Goal: Task Accomplishment & Management: Use online tool/utility

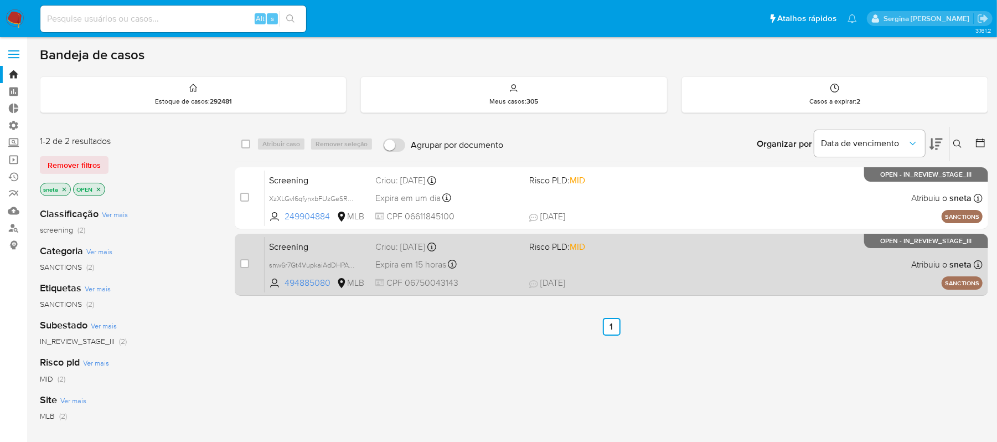
click at [667, 280] on span "26/09/2025 26/09/2025 20:59" at bounding box center [678, 283] width 299 height 12
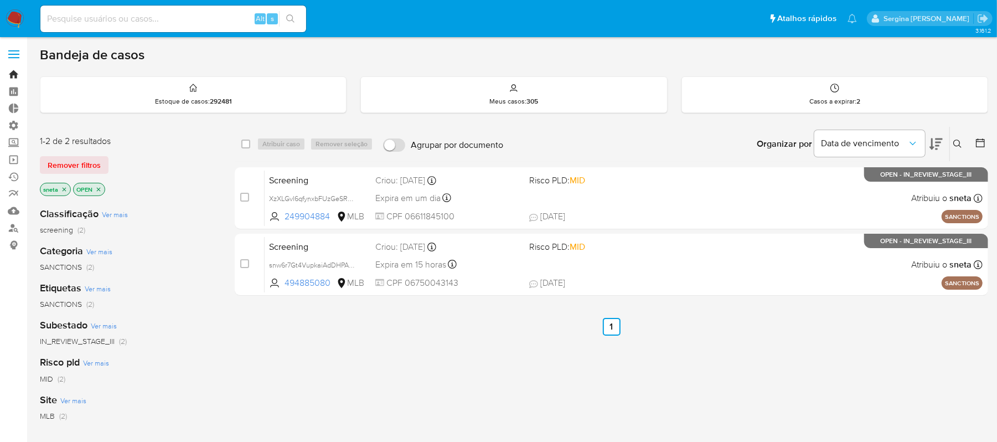
click at [14, 68] on link "Bandeja" at bounding box center [66, 74] width 132 height 17
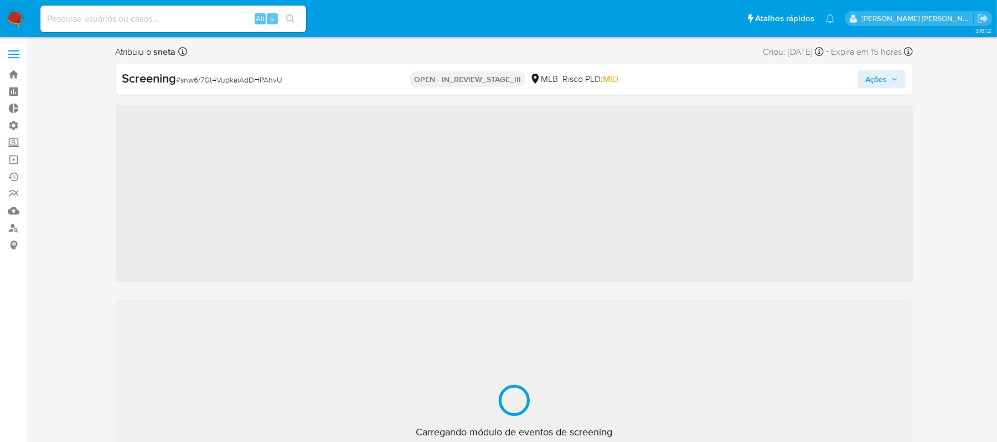
scroll to position [574, 0]
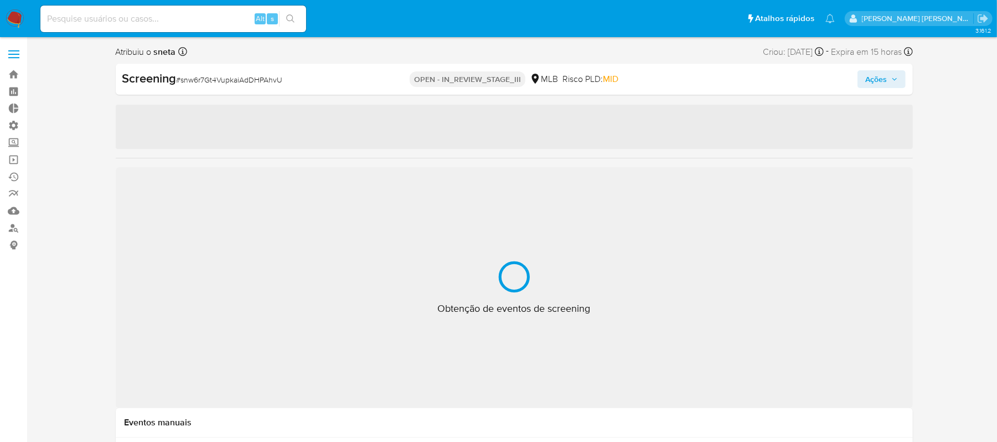
select select "10"
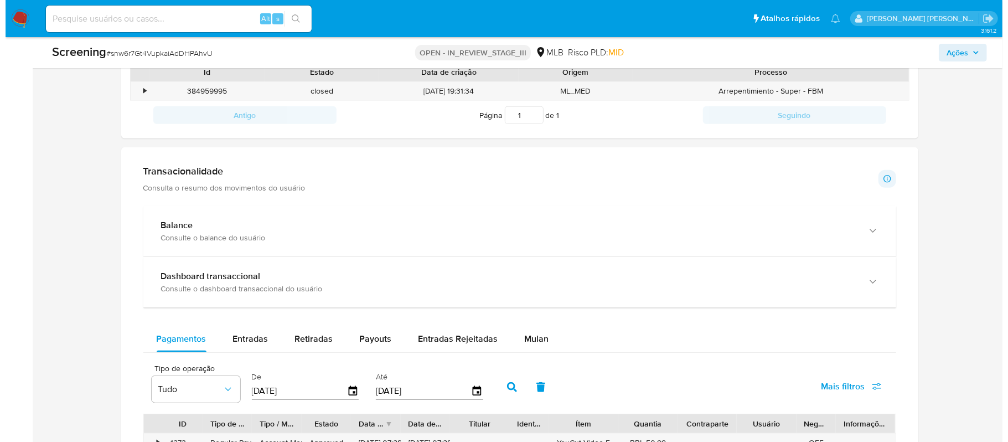
scroll to position [0, 0]
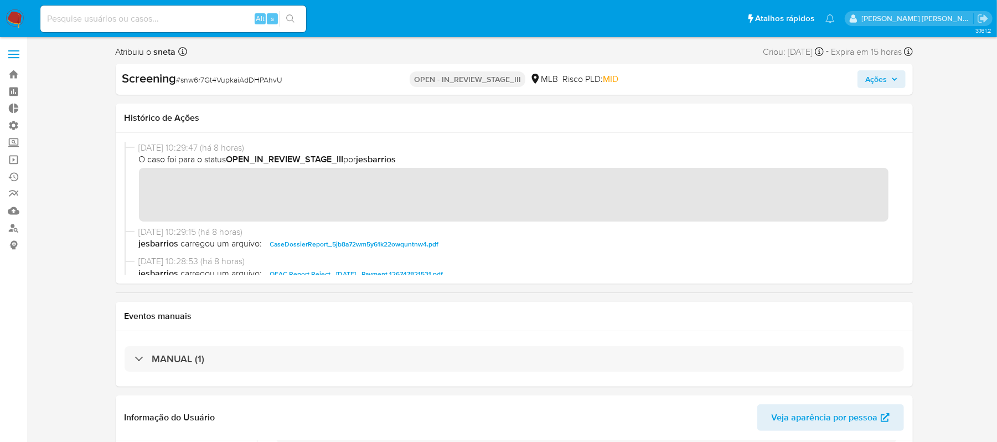
click at [877, 80] on span "Ações" at bounding box center [876, 79] width 22 height 18
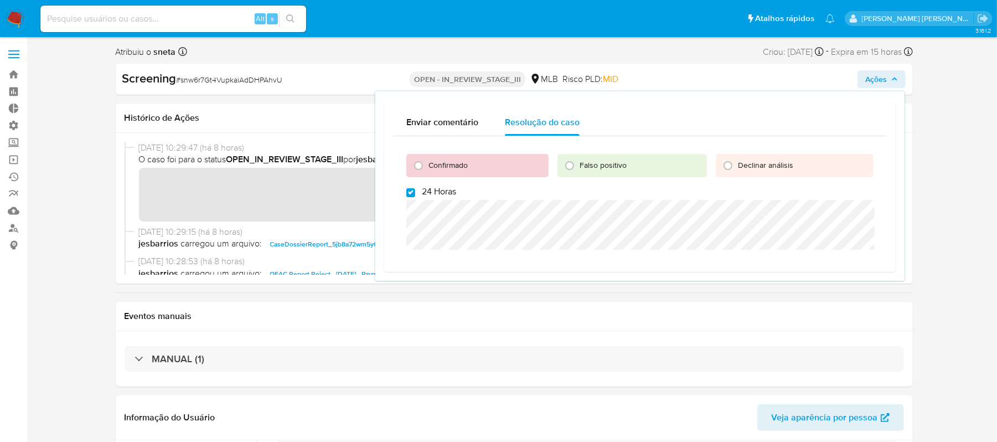
click at [415, 191] on label "24 Horas" at bounding box center [431, 191] width 50 height 11
click at [415, 191] on input "24 Horas" at bounding box center [410, 192] width 9 height 9
checkbox input "false"
click at [427, 162] on label "Confirmado" at bounding box center [447, 165] width 40 height 11
click at [427, 162] on input "Confirmado" at bounding box center [419, 166] width 18 height 18
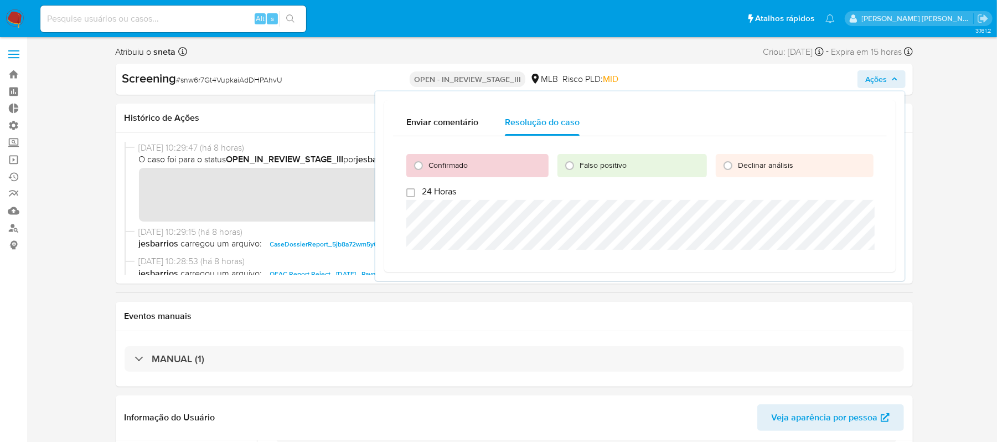
radio input "true"
click at [807, 306] on button "Cerrar caso" at bounding box center [835, 312] width 69 height 18
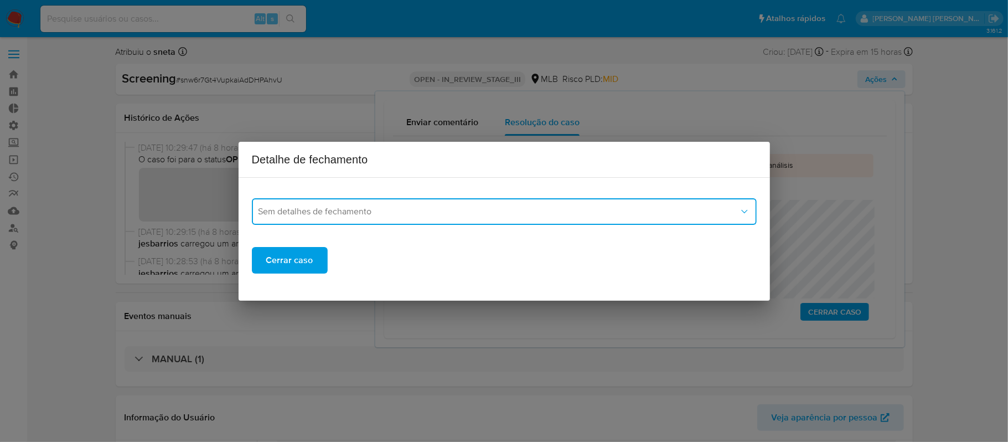
click at [455, 218] on button "Sem detalhes de fechamento" at bounding box center [504, 211] width 505 height 27
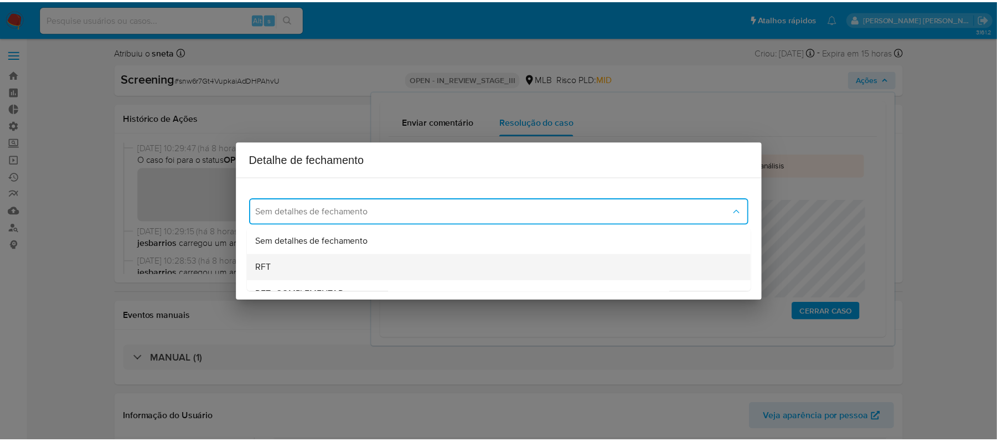
scroll to position [74, 0]
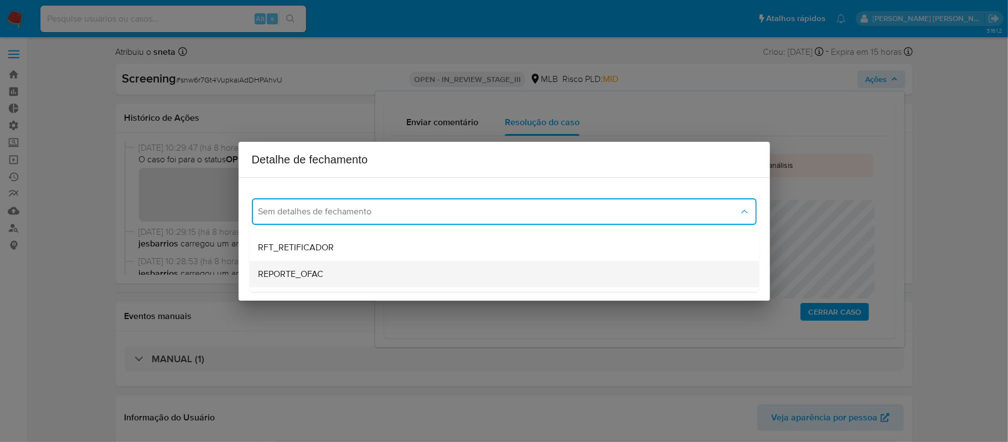
click at [336, 269] on div "REPORTE_OFAC" at bounding box center [505, 274] width 492 height 27
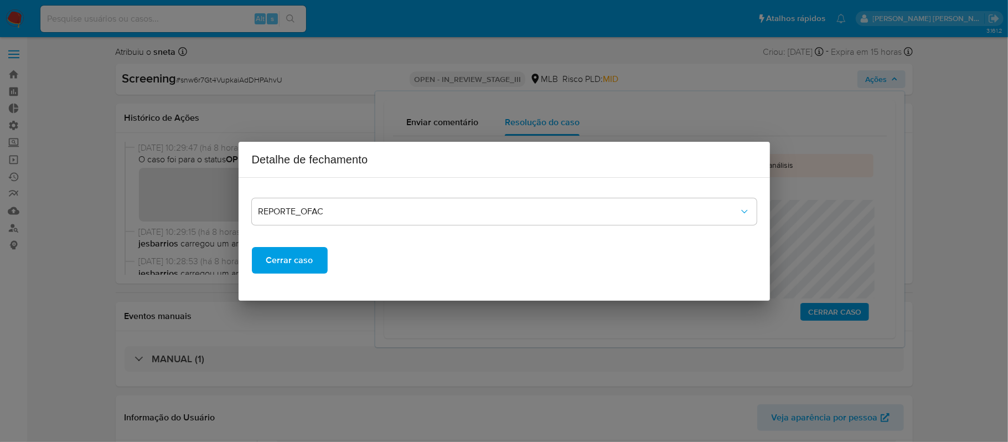
click at [297, 257] on span "Cerrar caso" at bounding box center [289, 260] width 47 height 24
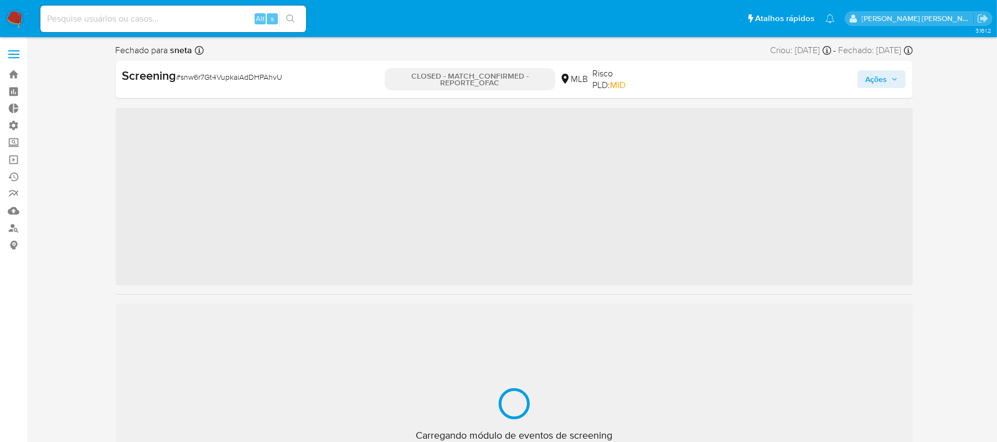
scroll to position [574, 0]
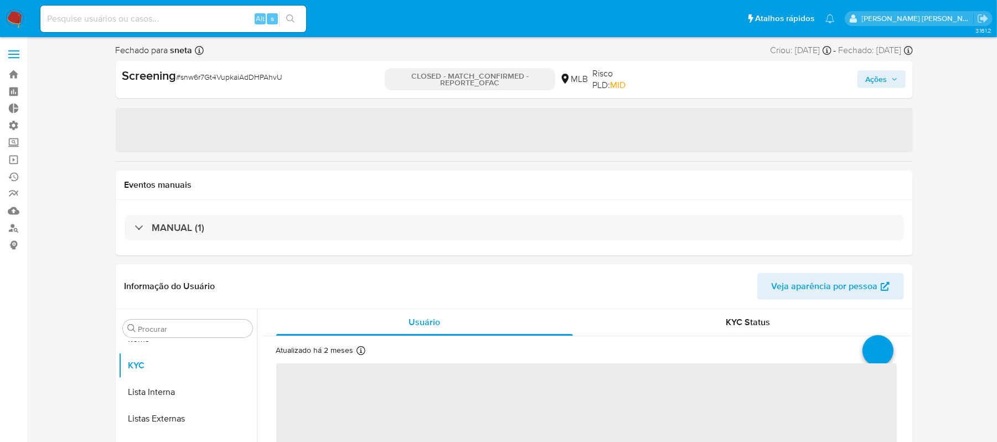
select select "10"
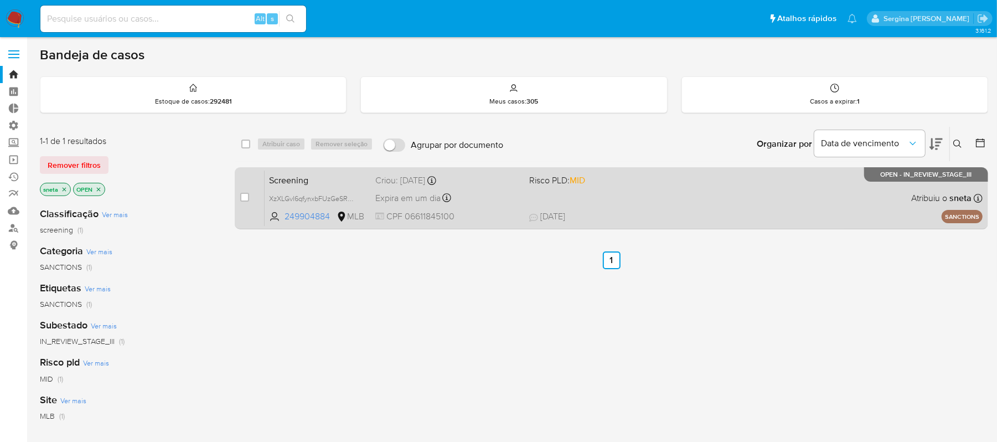
click at [672, 198] on span at bounding box center [601, 198] width 145 height 2
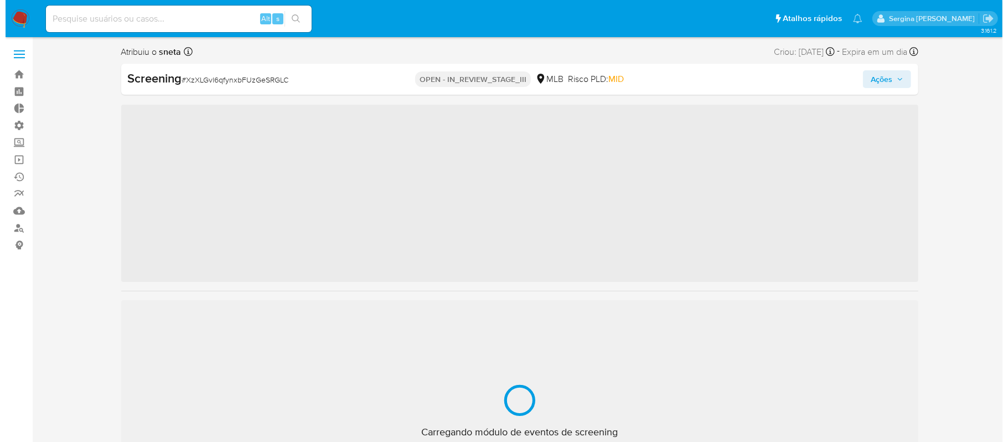
scroll to position [574, 0]
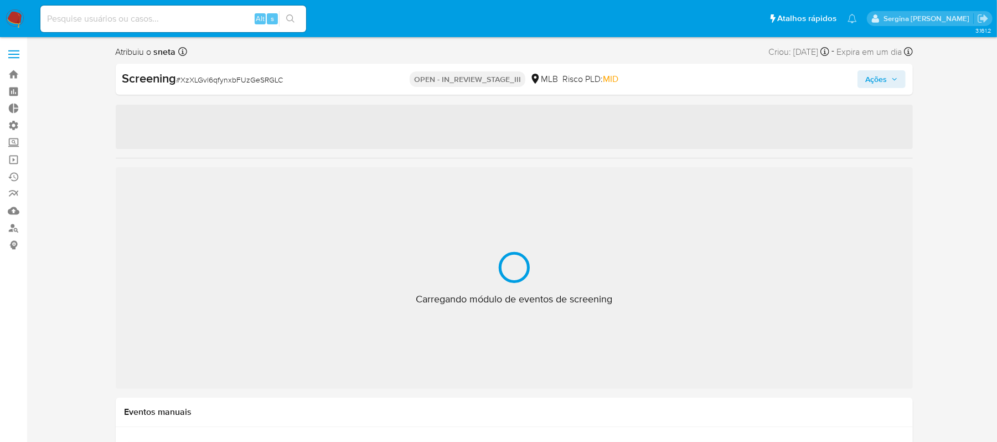
select select "10"
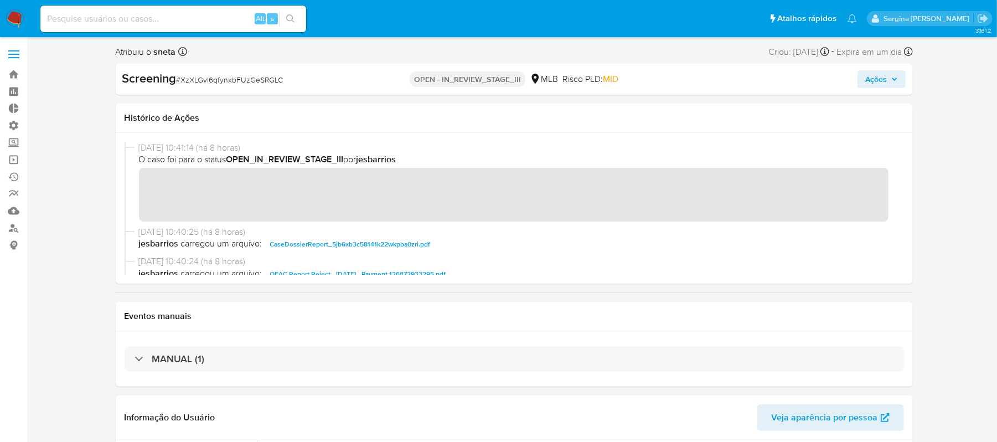
click at [880, 82] on span "Ações" at bounding box center [876, 79] width 22 height 18
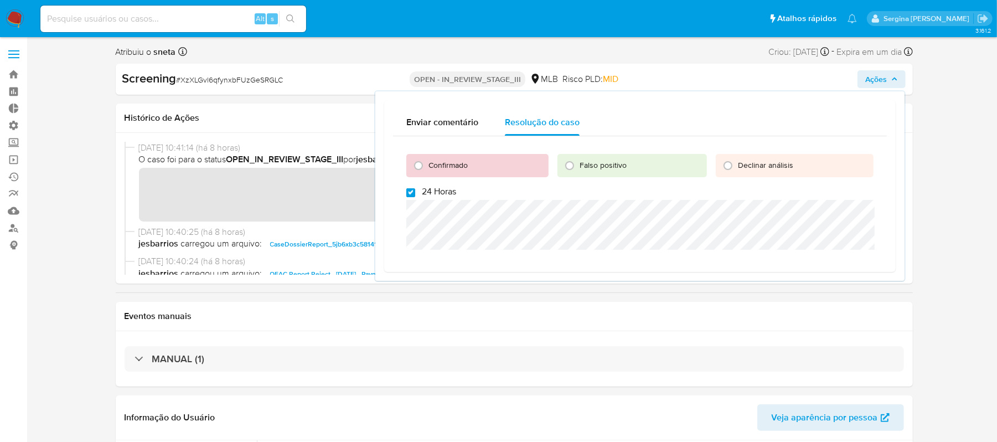
click at [406, 189] on input "24 Horas" at bounding box center [410, 192] width 9 height 9
checkbox input "false"
click at [416, 167] on input "Confirmado" at bounding box center [419, 166] width 18 height 18
radio input "true"
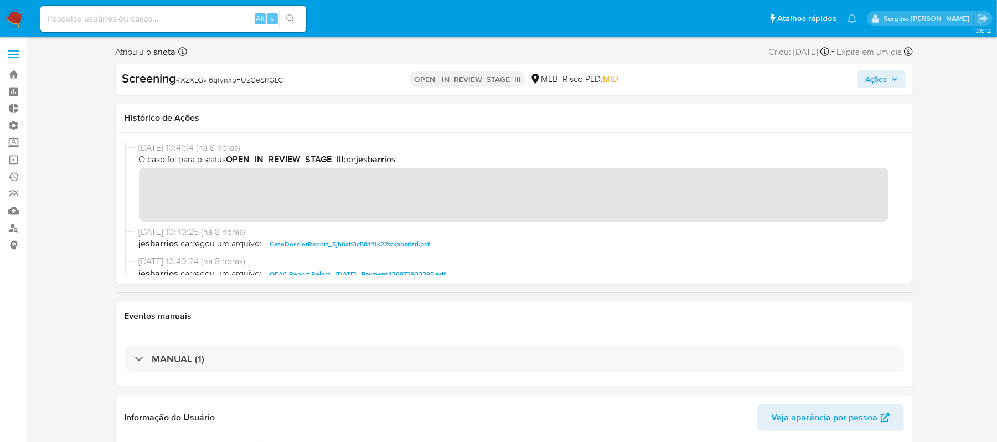
click at [881, 85] on span "Ações" at bounding box center [876, 79] width 22 height 18
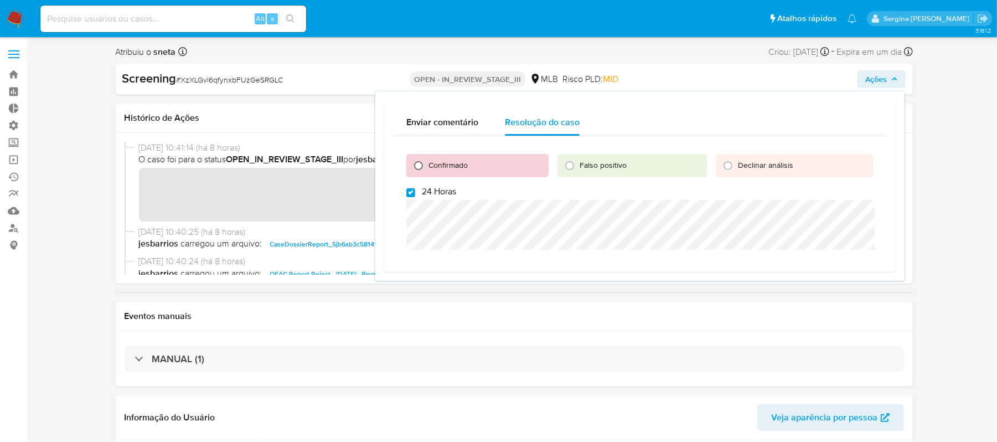
click at [415, 165] on input "Confirmado" at bounding box center [419, 166] width 18 height 18
radio input "true"
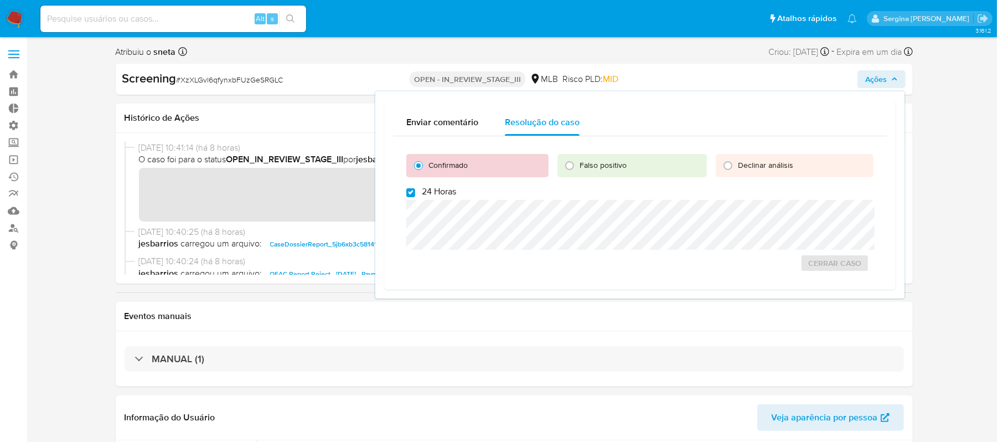
click at [405, 191] on div "Confirmado Falso positivo Declinar análisis 24 Horas Cerrar caso" at bounding box center [640, 208] width 494 height 145
click at [411, 194] on input "24 Horas" at bounding box center [410, 192] width 9 height 9
checkbox input "false"
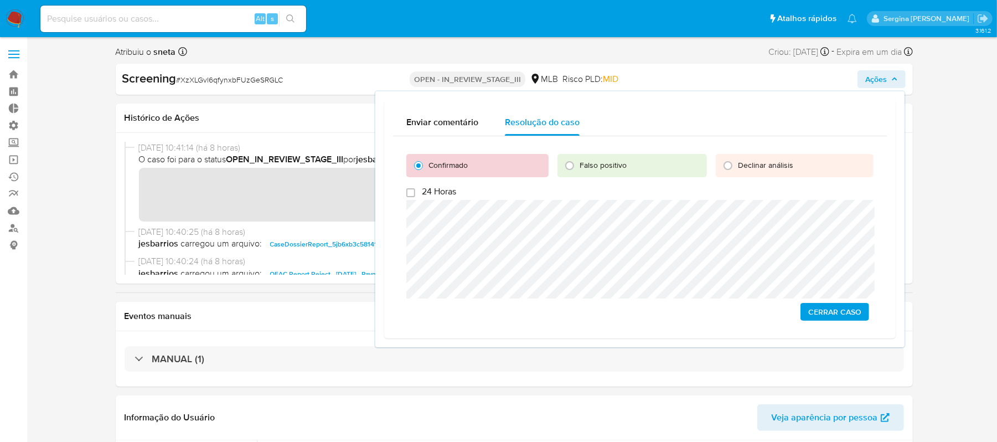
click at [821, 313] on span "Cerrar caso" at bounding box center [834, 312] width 53 height 16
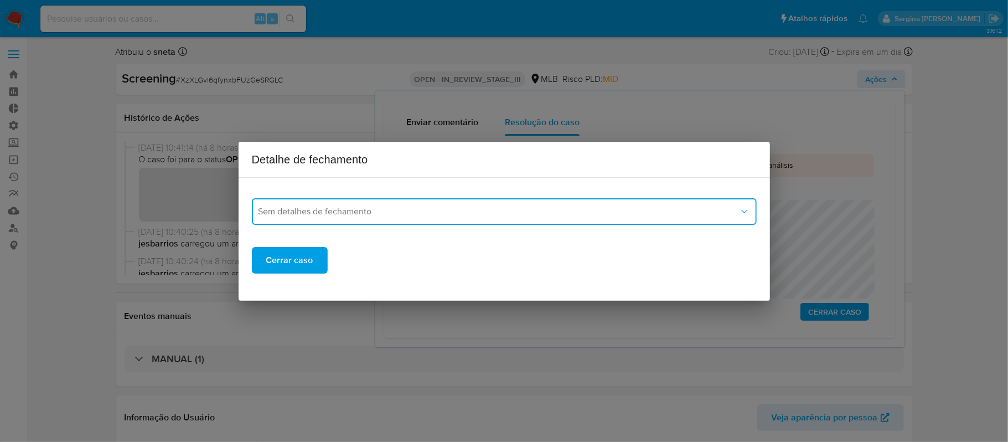
click at [404, 220] on button "Sem detalhes de fechamento" at bounding box center [504, 211] width 505 height 27
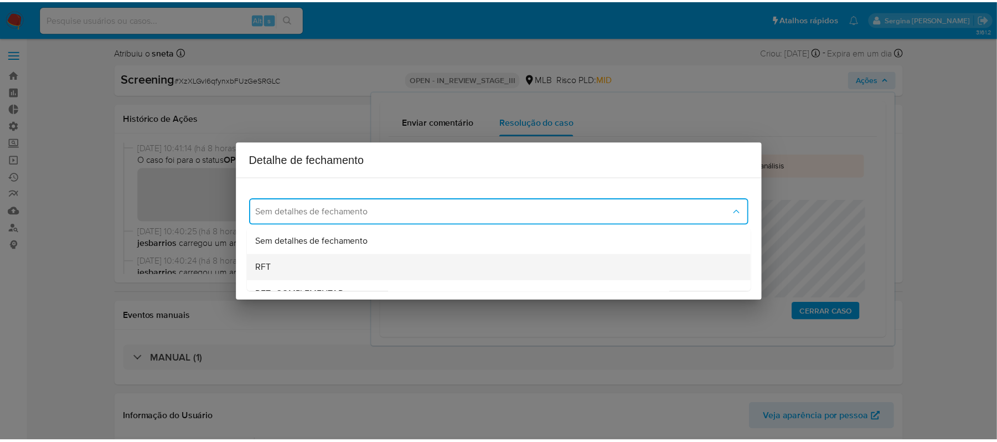
scroll to position [74, 0]
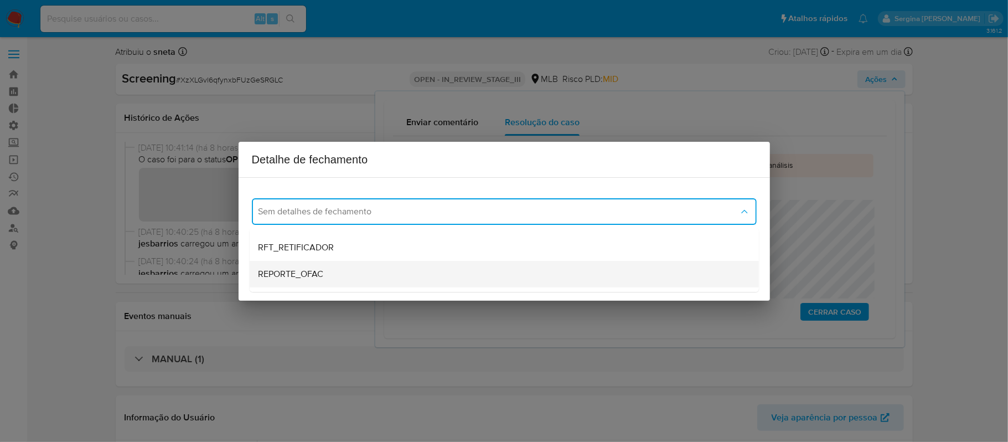
click at [322, 271] on span "REPORTE_OFAC" at bounding box center [291, 274] width 65 height 11
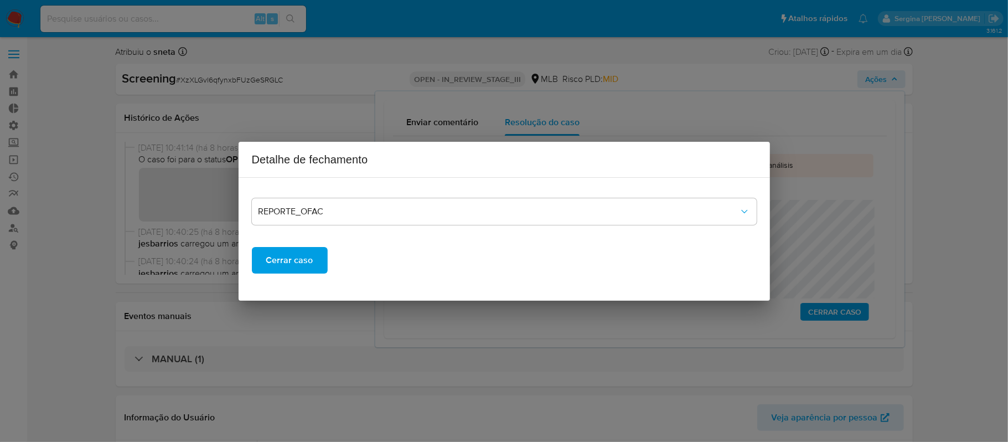
click at [309, 259] on span "Cerrar caso" at bounding box center [289, 260] width 47 height 24
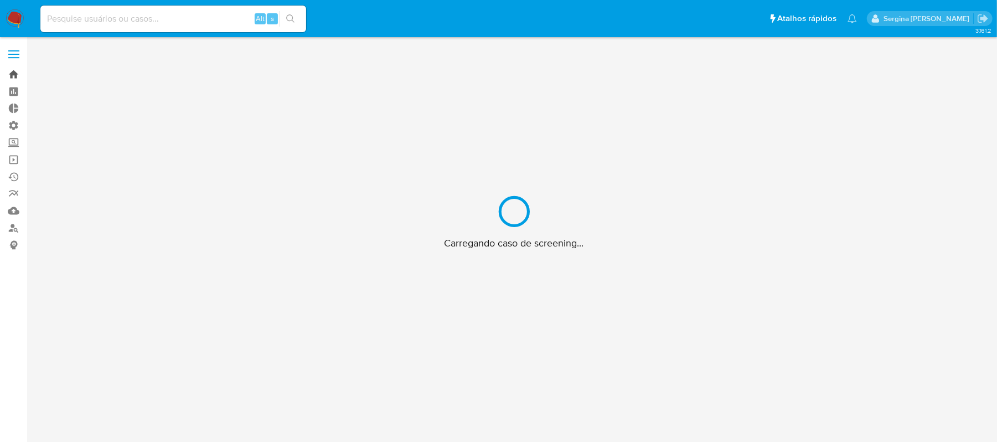
drag, startPoint x: 0, startPoint y: 0, endPoint x: 11, endPoint y: 73, distance: 73.9
click at [11, 73] on link "Bandeja" at bounding box center [66, 74] width 132 height 17
